Goal: Task Accomplishment & Management: Complete application form

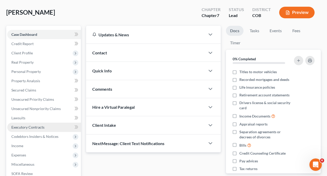
scroll to position [33, 0]
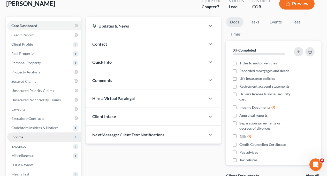
click at [20, 137] on span "Income" at bounding box center [17, 137] width 12 height 4
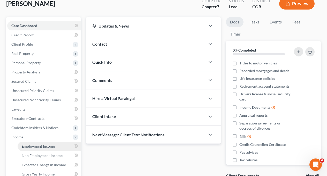
click at [37, 146] on span "Employment Income" at bounding box center [38, 146] width 33 height 4
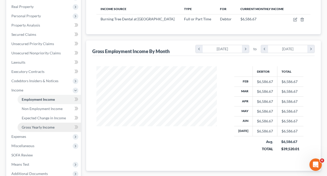
scroll to position [80, 0]
click at [43, 127] on span "Gross Yearly Income" at bounding box center [38, 127] width 33 height 4
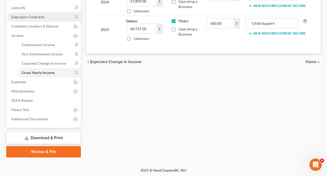
scroll to position [135, 0]
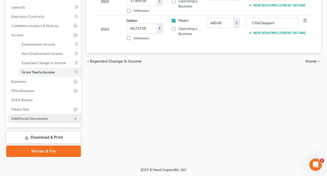
click at [33, 118] on span "Additional Documents" at bounding box center [29, 119] width 36 height 4
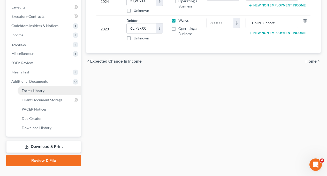
click at [37, 90] on span "Forms Library" at bounding box center [33, 91] width 23 height 4
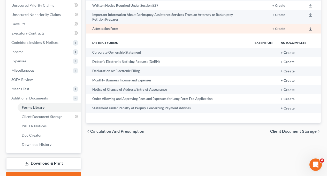
scroll to position [120, 0]
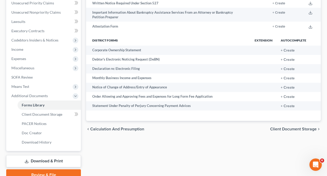
click at [177, 129] on span "Client Document Storage" at bounding box center [293, 129] width 47 height 4
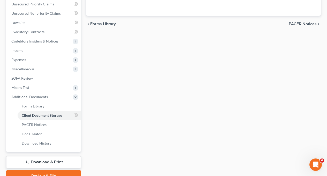
select select "5"
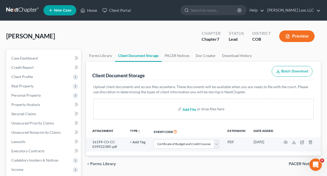
click at [177, 110] on input "file" at bounding box center [188, 109] width 12 height 9
type input "C:\fakepath\scan0126.pdf"
select select "5"
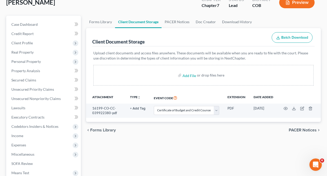
scroll to position [35, 0]
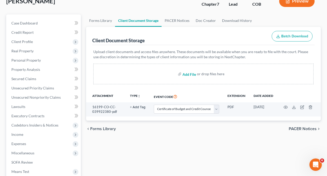
click at [177, 75] on input "file" at bounding box center [188, 74] width 12 height 9
type input "C:\fakepath\scan0126.pdf"
select select "5"
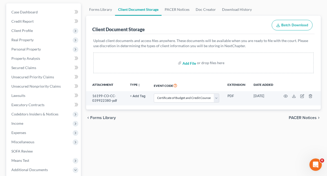
scroll to position [48, 0]
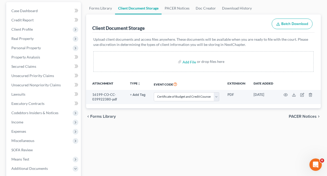
click at [177, 61] on div "or drop files here" at bounding box center [210, 61] width 27 height 5
click at [177, 63] on div "or drop files here" at bounding box center [210, 61] width 27 height 5
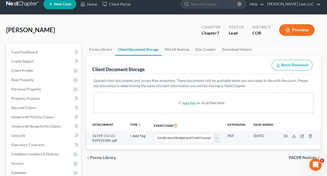
scroll to position [0, 0]
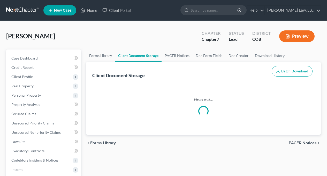
select select "5"
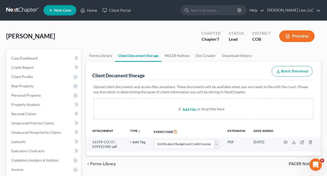
click at [190, 109] on input "file" at bounding box center [188, 109] width 12 height 9
type input "C:\fakepath\scan0126.pdf"
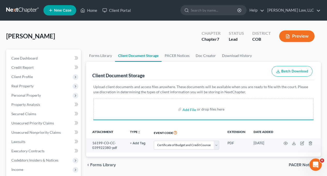
select select "5"
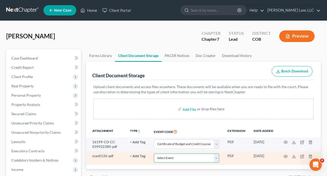
click at [217, 159] on select "Select Event 1009-1.1 Notice of Amendments 20 Largest Unsecured Creditors Amend…" at bounding box center [186, 158] width 65 height 9
select select "28"
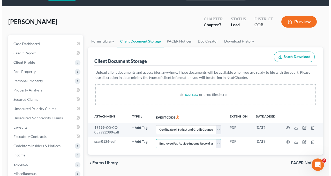
scroll to position [14, 0]
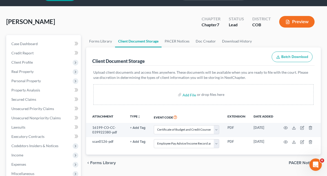
click at [299, 22] on button "Preview" at bounding box center [296, 22] width 35 height 12
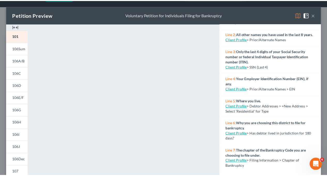
scroll to position [176, 0]
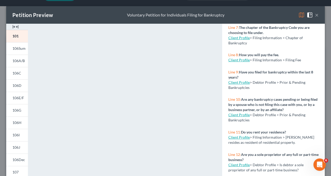
click at [315, 16] on button "×" at bounding box center [317, 15] width 4 height 6
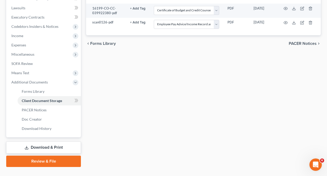
scroll to position [144, 0]
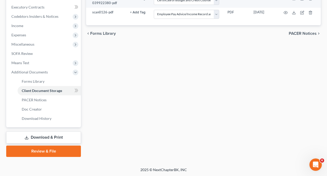
click at [52, 151] on link "Review & File" at bounding box center [43, 151] width 75 height 11
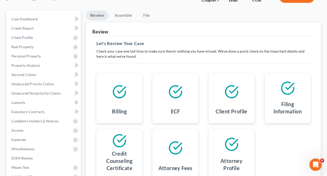
scroll to position [40, 0]
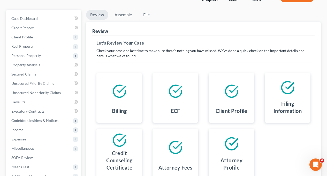
click at [121, 96] on icon at bounding box center [119, 91] width 12 height 12
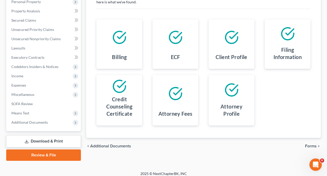
scroll to position [98, 0]
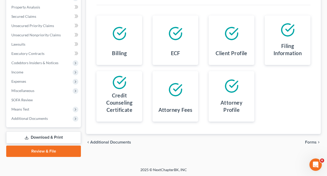
click at [313, 141] on span "Forms" at bounding box center [311, 143] width 12 height 4
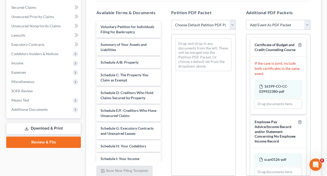
scroll to position [39, 0]
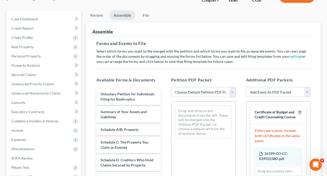
click at [210, 94] on select "Choose Default Petition PDF Packet Emergency Filing (Voluntary Petition and Cre…" at bounding box center [203, 92] width 64 height 10
select select "1"
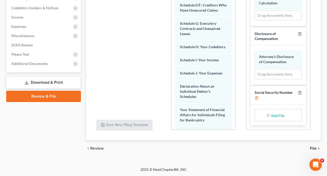
scroll to position [282, 0]
click at [314, 148] on span "File" at bounding box center [313, 149] width 7 height 4
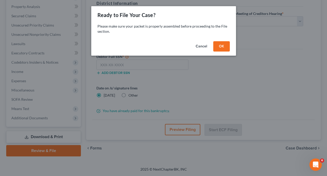
scroll to position [98, 0]
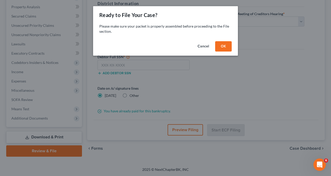
click at [225, 46] on button "OK" at bounding box center [223, 46] width 17 height 10
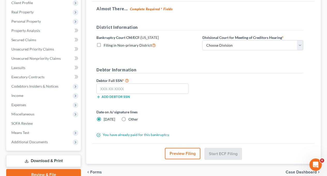
scroll to position [69, 0]
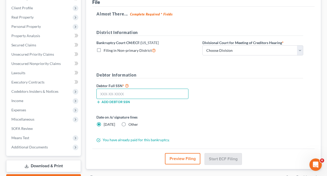
click at [134, 93] on input "text" at bounding box center [142, 94] width 92 height 10
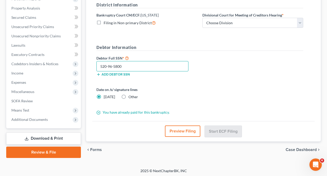
scroll to position [98, 0]
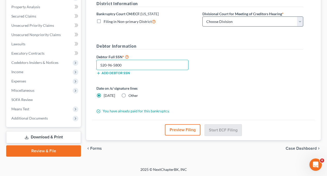
type input "520-96-5800"
click at [241, 22] on select "Choose Division [GEOGRAPHIC_DATA]" at bounding box center [252, 22] width 101 height 10
select select "0"
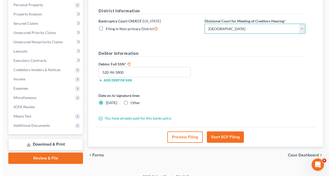
scroll to position [98, 0]
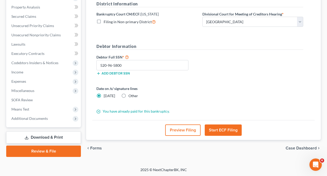
click at [224, 131] on button "Start ECF Filing" at bounding box center [223, 130] width 37 height 11
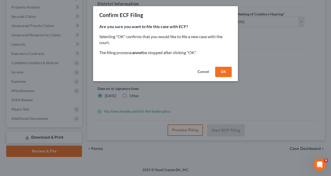
click at [223, 72] on button "OK" at bounding box center [223, 72] width 17 height 10
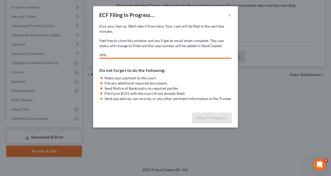
click at [195, 84] on li "File any additional required documents" at bounding box center [167, 83] width 127 height 5
drag, startPoint x: 195, startPoint y: 84, endPoint x: 182, endPoint y: 84, distance: 12.9
click at [182, 84] on li "File any additional required documents" at bounding box center [167, 83] width 127 height 5
click at [287, 110] on div "ECF Filing In Progress... × Kick your feet up. We’ll take it from here. Your ca…" at bounding box center [165, 88] width 331 height 176
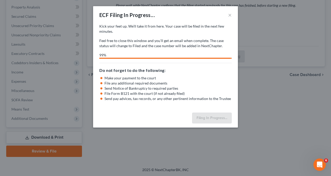
click at [179, 149] on div "ECF Filing In Progress... × Kick your feet up. We’ll take it from here. Your ca…" at bounding box center [165, 88] width 331 height 176
click at [203, 81] on li "File any additional required documents" at bounding box center [167, 83] width 127 height 5
click at [187, 73] on h5 "Do not forget to do the following:" at bounding box center [165, 70] width 132 height 6
click at [206, 101] on li "Send pay advices, tax records, or any other pertinent information to the Trustee" at bounding box center [167, 98] width 127 height 5
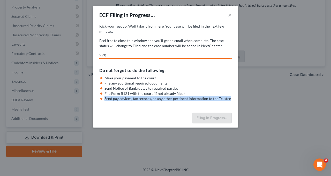
click at [206, 101] on li "Send pay advices, tax records, or any other pertinent information to the Trustee" at bounding box center [167, 98] width 127 height 5
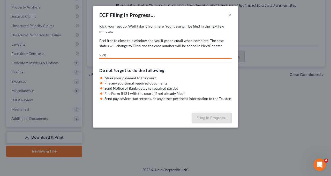
click at [203, 84] on li "File any additional required documents" at bounding box center [167, 83] width 127 height 5
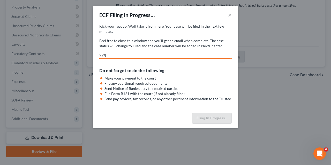
select select "0"
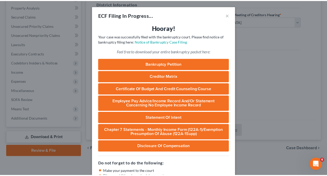
scroll to position [51, 0]
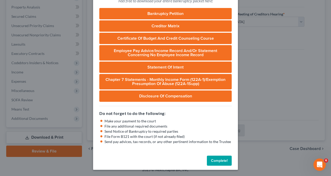
click at [220, 160] on button "Complete!" at bounding box center [219, 161] width 25 height 10
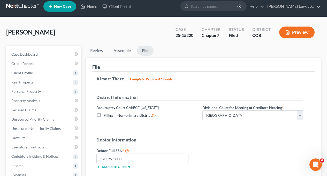
scroll to position [0, 0]
